Goal: Task Accomplishment & Management: Complete application form

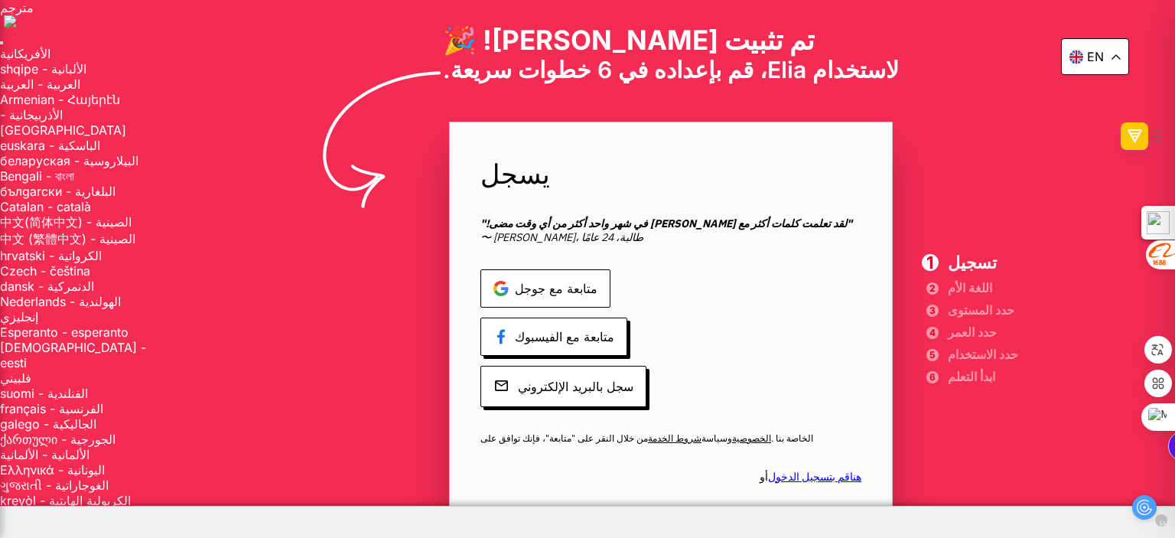
click at [515, 290] on font "متابعة مع جوجل" at bounding box center [556, 288] width 83 height 15
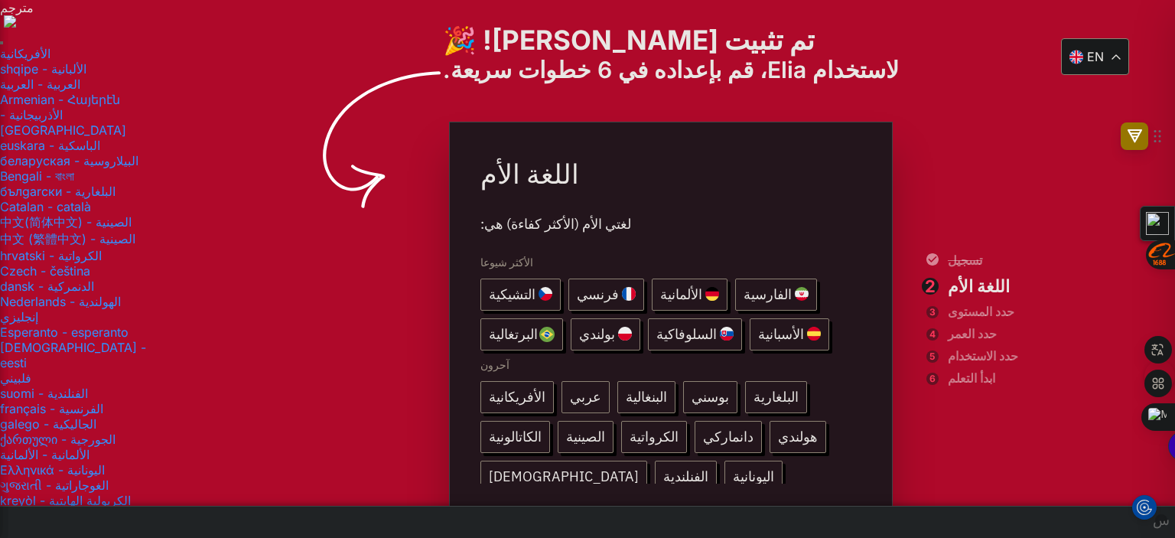
click at [570, 397] on font "عربي" at bounding box center [585, 397] width 31 height 18
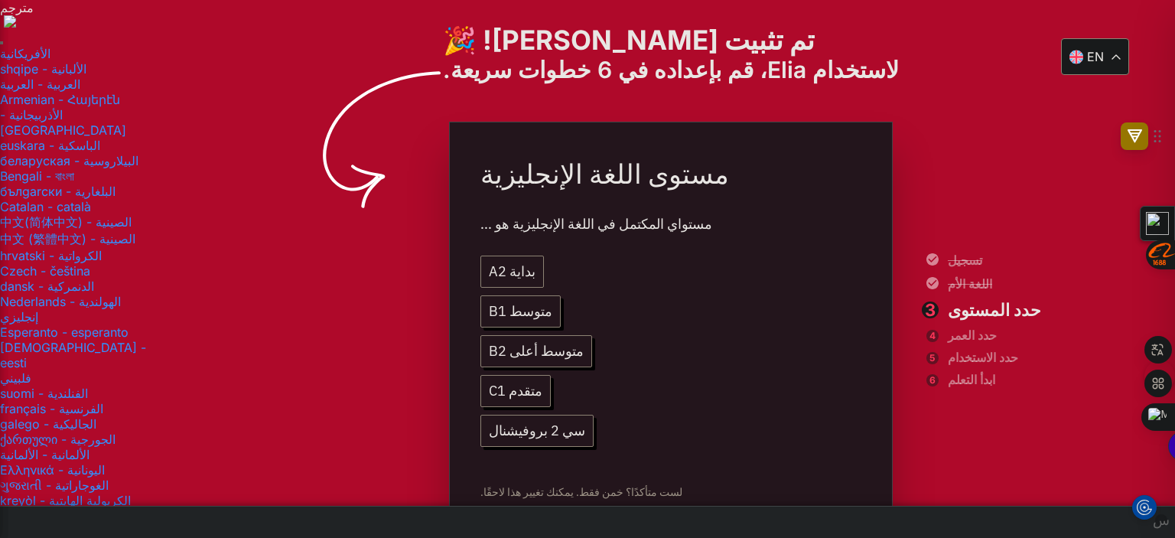
click at [489, 269] on font "بداية A2" at bounding box center [512, 271] width 47 height 18
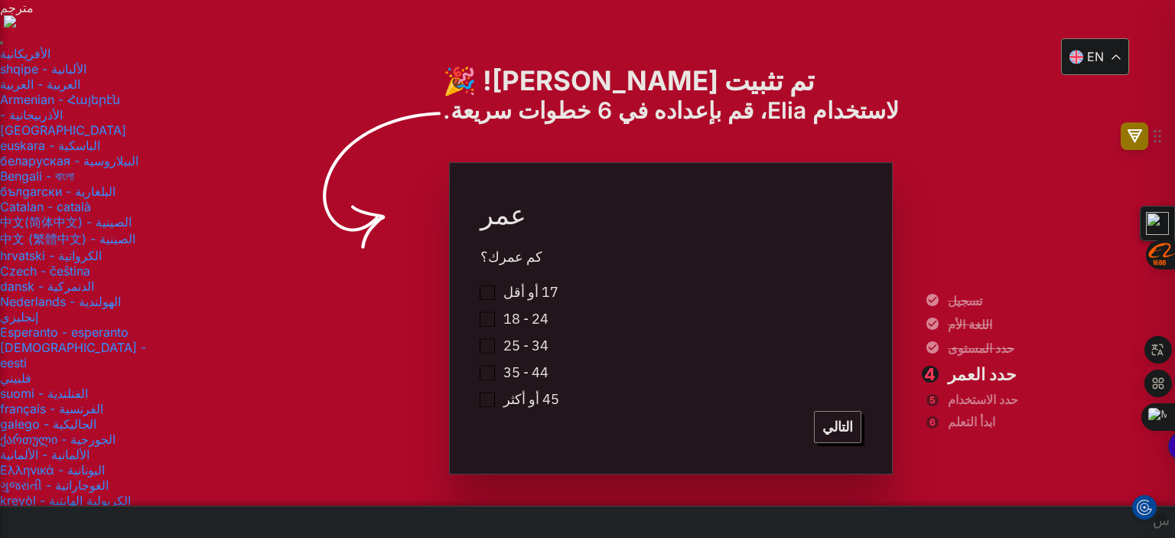
click at [504, 404] on font "45 أو أكثر" at bounding box center [532, 399] width 56 height 18
click at [823, 422] on font "التالي" at bounding box center [838, 427] width 31 height 18
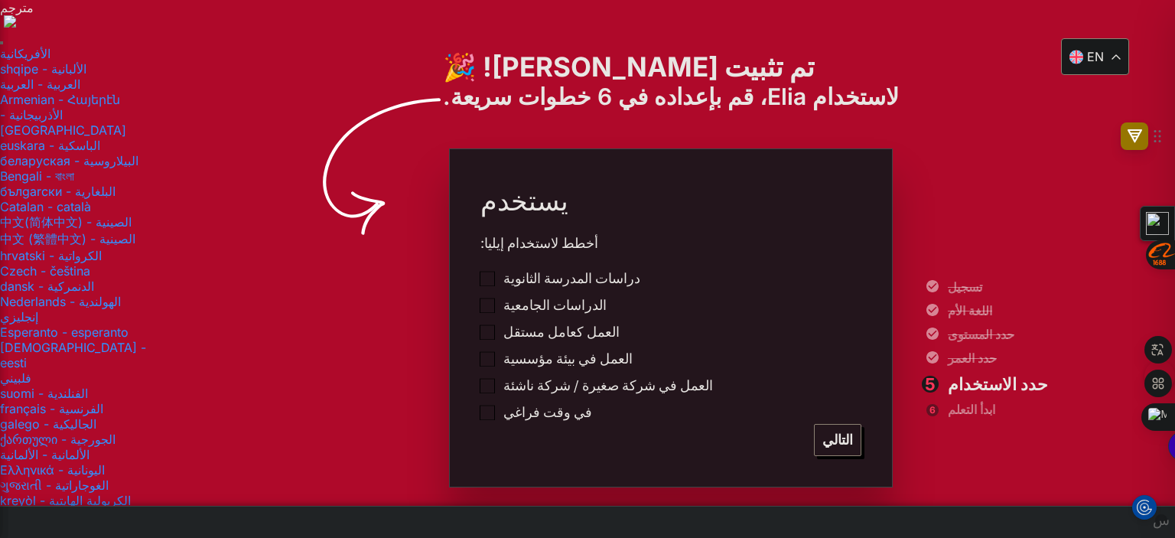
click at [504, 332] on font "العمل كعامل مستقل" at bounding box center [562, 332] width 116 height 18
click at [504, 361] on font "العمل في بيئة مؤسسية" at bounding box center [568, 359] width 129 height 18
click at [504, 363] on font "العمل في بيئة مؤسسية" at bounding box center [568, 359] width 129 height 18
click at [823, 442] on font "التالي" at bounding box center [838, 440] width 31 height 18
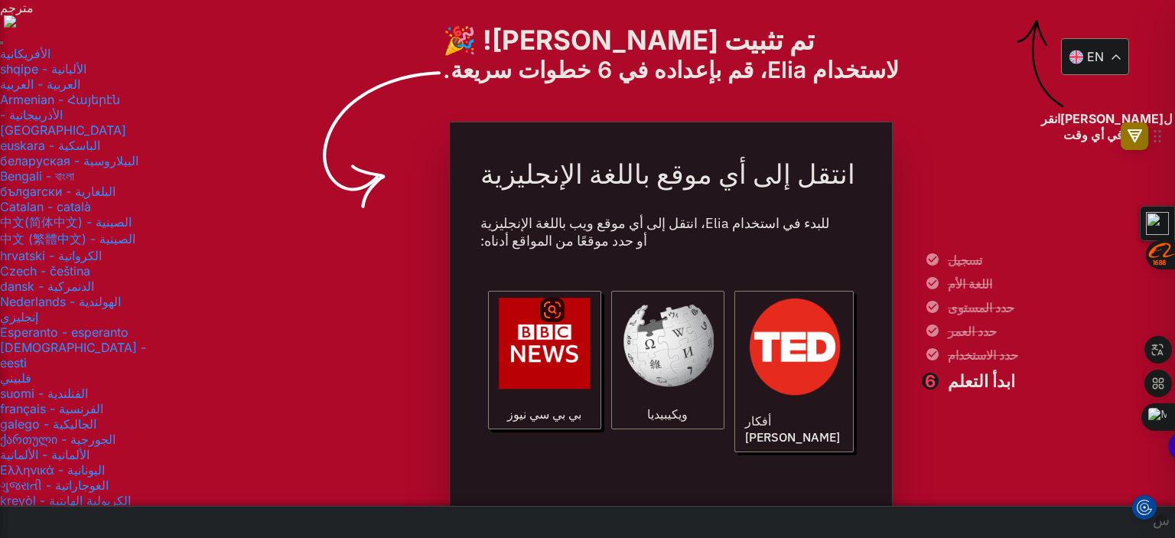
click at [622, 367] on img at bounding box center [668, 344] width 92 height 92
